Goal: Task Accomplishment & Management: Complete application form

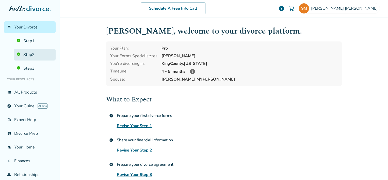
click at [42, 57] on link "Step 2" at bounding box center [35, 55] width 42 height 12
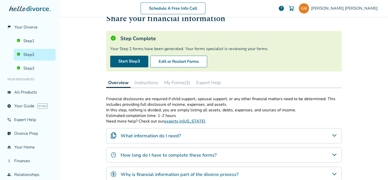
scroll to position [51, 0]
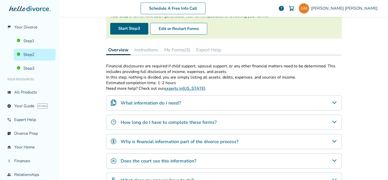
click at [170, 51] on button "My Forms (3)" at bounding box center [177, 50] width 30 height 10
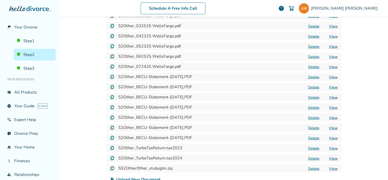
scroll to position [242, 0]
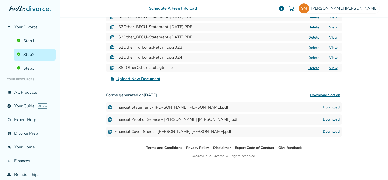
click at [152, 77] on span "Upload New Document" at bounding box center [138, 79] width 44 height 6
click at [0, 0] on input "upload_file Upload New Document" at bounding box center [0, 0] width 0 height 0
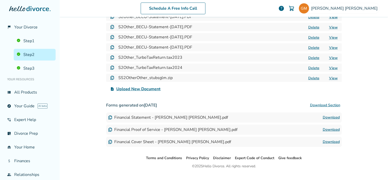
click at [134, 88] on span "Upload New Document" at bounding box center [138, 89] width 44 height 6
click at [0, 0] on input "upload_file Upload New Document" at bounding box center [0, 0] width 0 height 0
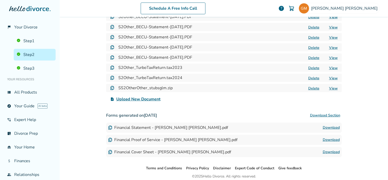
click at [307, 77] on button "Delete" at bounding box center [314, 77] width 14 height 5
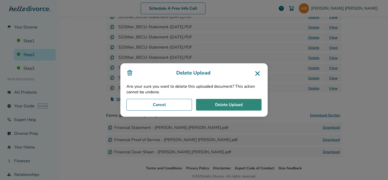
drag, startPoint x: 230, startPoint y: 104, endPoint x: 305, endPoint y: 95, distance: 75.6
click at [230, 104] on button "Delete Upload" at bounding box center [229, 105] width 66 height 12
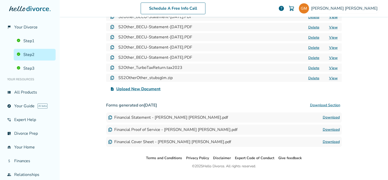
click at [313, 66] on button "Delete" at bounding box center [314, 67] width 14 height 5
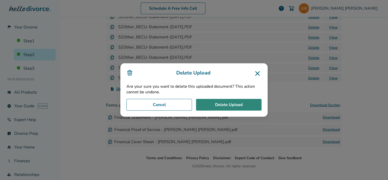
click at [207, 105] on button "Delete Upload" at bounding box center [229, 105] width 66 height 12
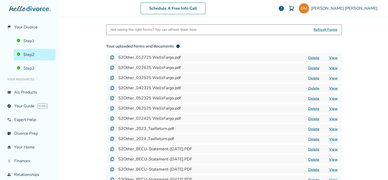
scroll to position [115, 0]
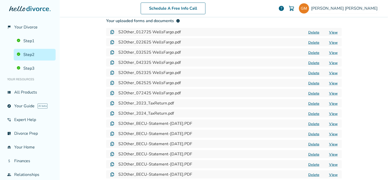
click at [310, 105] on button "Delete" at bounding box center [314, 103] width 14 height 5
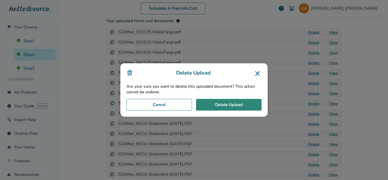
click at [255, 107] on button "Delete Upload" at bounding box center [229, 105] width 66 height 12
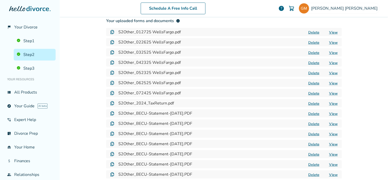
click at [316, 102] on button "Delete" at bounding box center [314, 103] width 14 height 5
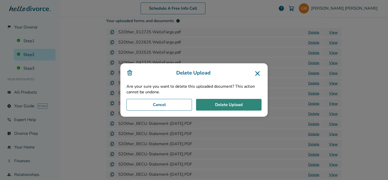
click at [224, 106] on button "Delete Upload" at bounding box center [229, 105] width 66 height 12
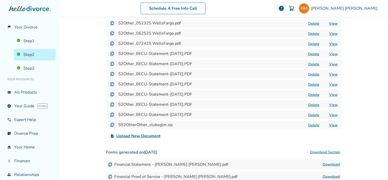
scroll to position [166, 0]
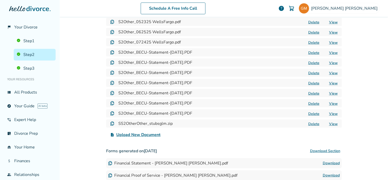
click at [149, 134] on span "Upload New Document" at bounding box center [138, 135] width 44 height 6
click at [0, 0] on input "upload_file Upload New Document" at bounding box center [0, 0] width 0 height 0
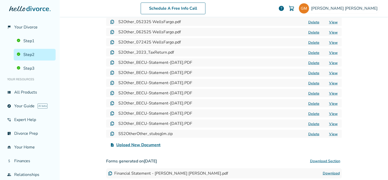
click at [157, 143] on span "Upload New Document" at bounding box center [138, 145] width 44 height 6
click at [0, 0] on input "upload_file Upload New Document" at bounding box center [0, 0] width 0 height 0
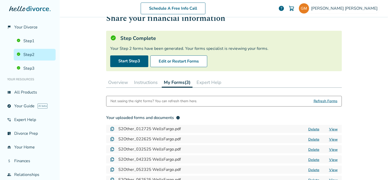
scroll to position [0, 0]
